Goal: Task Accomplishment & Management: Manage account settings

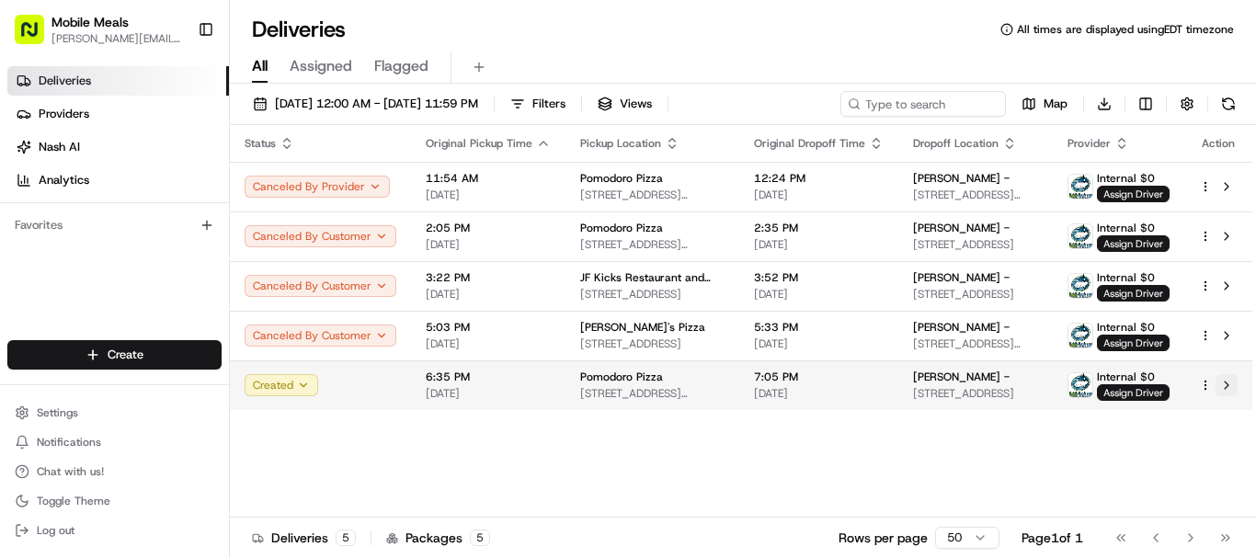
click at [1227, 386] on button at bounding box center [1226, 385] width 22 height 22
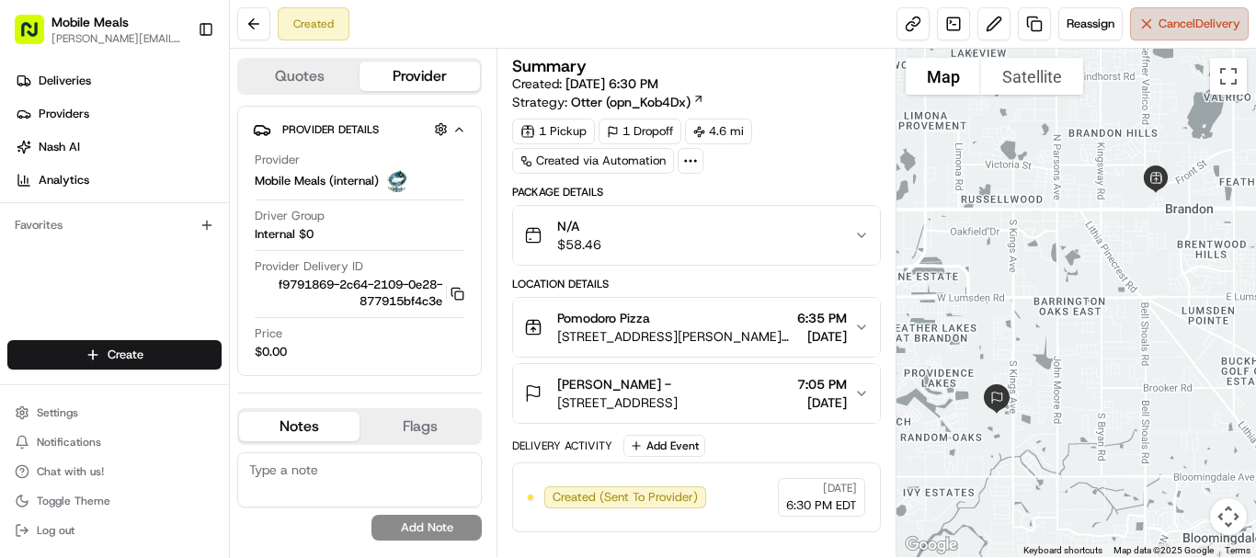
click at [1179, 27] on span "Cancel Delivery" at bounding box center [1199, 24] width 82 height 17
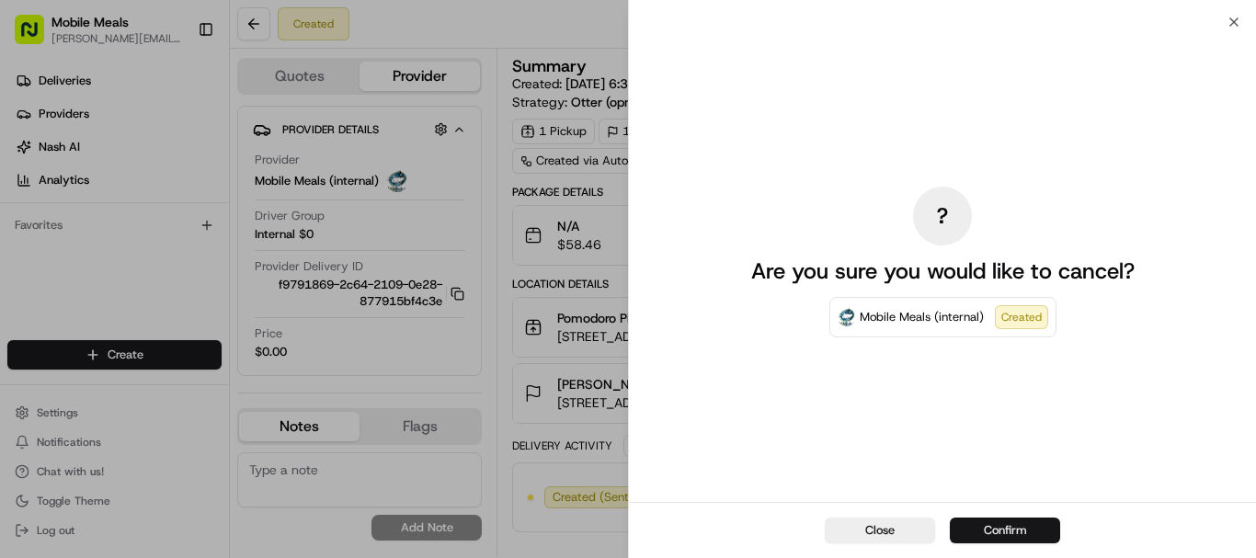
click at [1019, 527] on button "Confirm" at bounding box center [1005, 531] width 110 height 26
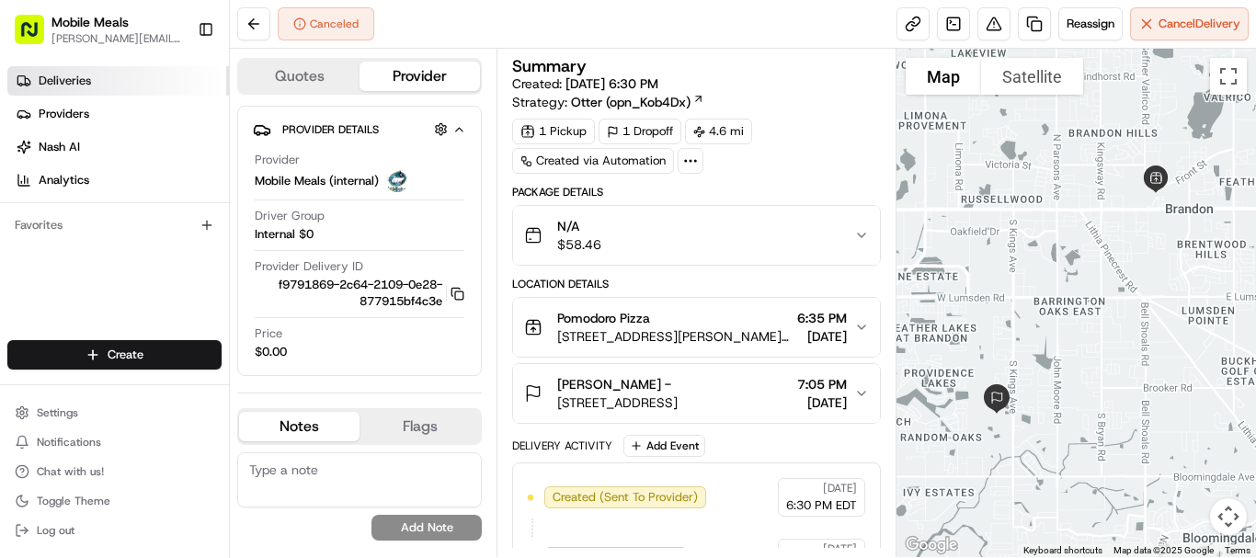
click at [113, 84] on link "Deliveries" at bounding box center [118, 80] width 222 height 29
